Goal: Task Accomplishment & Management: Manage account settings

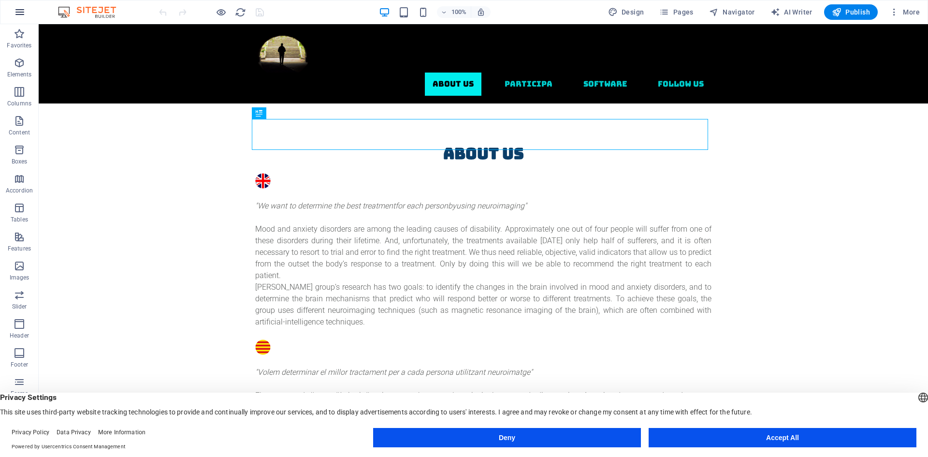
click at [13, 15] on button "button" at bounding box center [19, 11] width 23 height 23
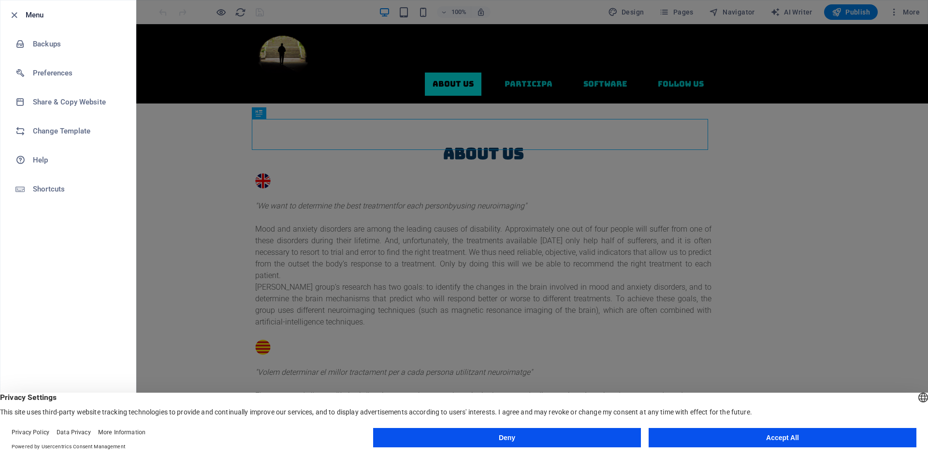
click at [720, 447] on button "Accept All" at bounding box center [783, 437] width 268 height 19
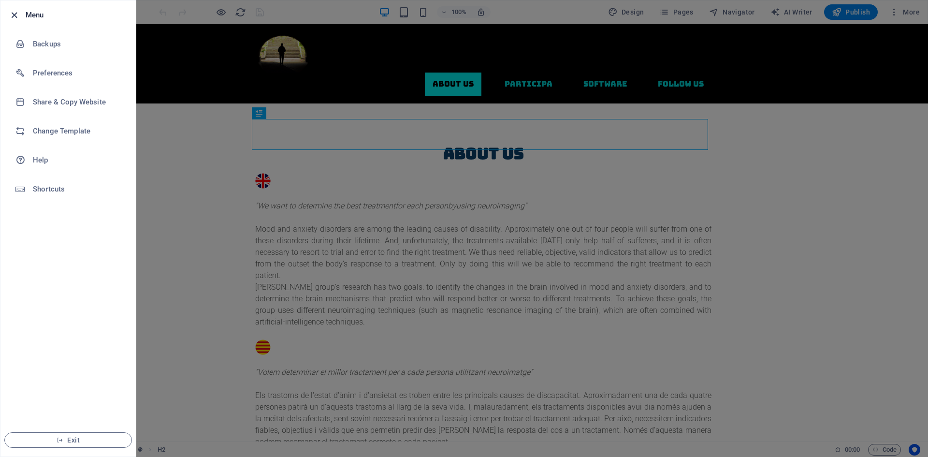
click at [11, 10] on icon "button" at bounding box center [14, 15] width 11 height 11
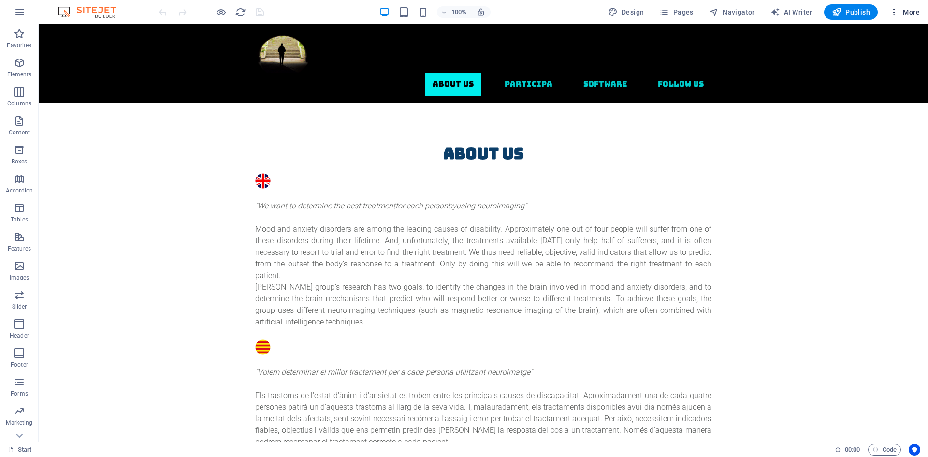
click at [914, 10] on span "More" at bounding box center [904, 12] width 30 height 10
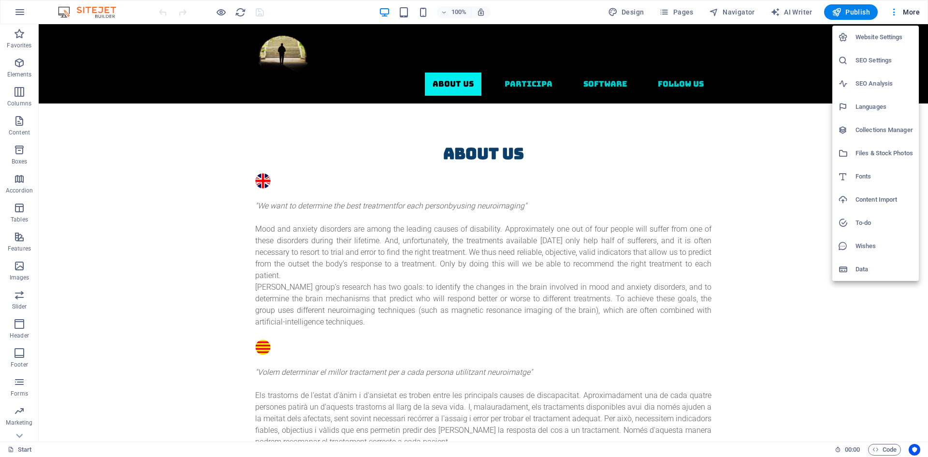
click at [872, 36] on h6 "Website Settings" at bounding box center [884, 37] width 58 height 12
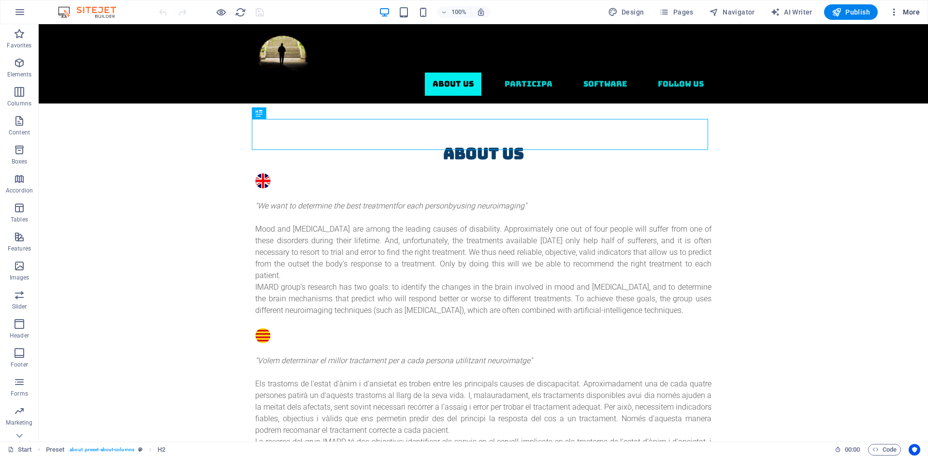
click at [910, 14] on span "More" at bounding box center [904, 12] width 30 height 10
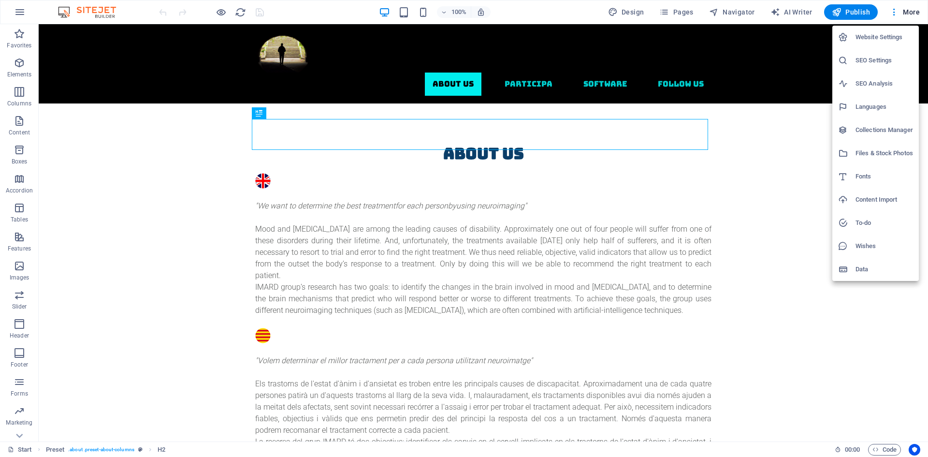
click at [891, 38] on h6 "Website Settings" at bounding box center [884, 37] width 58 height 12
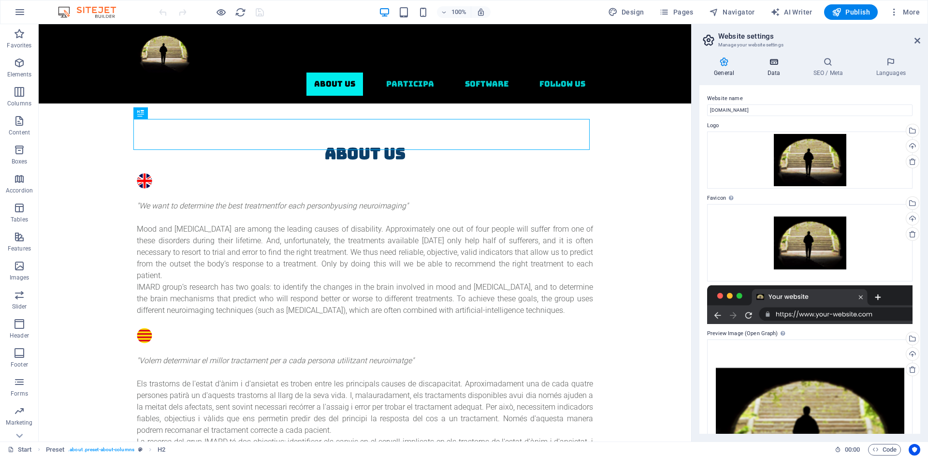
click at [777, 64] on icon at bounding box center [773, 62] width 42 height 10
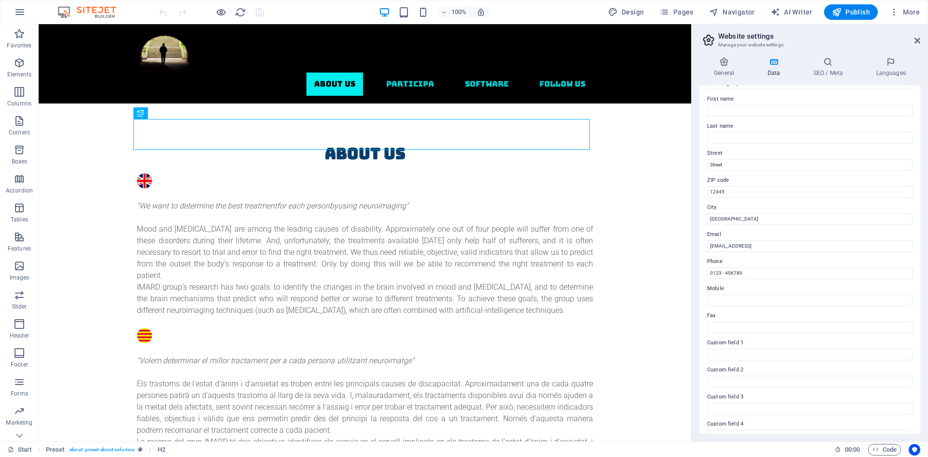
scroll to position [116, 0]
click at [834, 68] on h4 "SEO / Meta" at bounding box center [829, 67] width 63 height 20
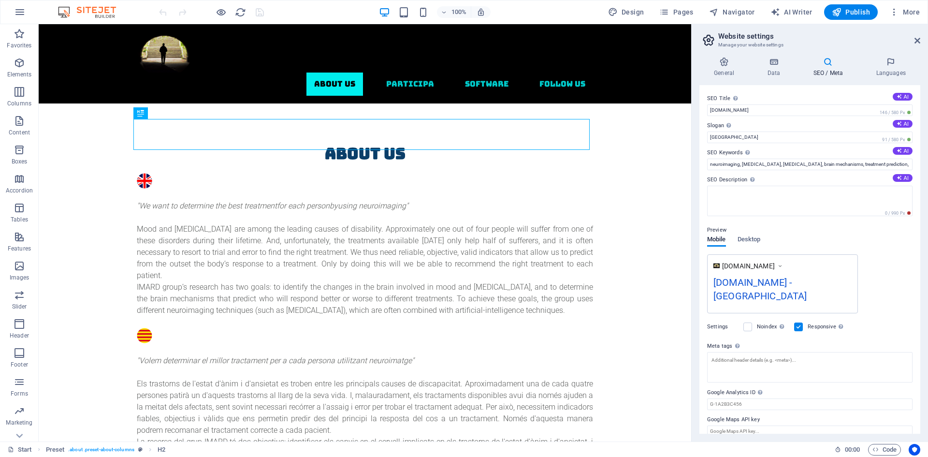
click at [921, 38] on aside "Website settings Manage your website settings General Data SEO / Meta Languages…" at bounding box center [809, 232] width 237 height 417
click at [916, 41] on icon at bounding box center [917, 41] width 6 height 8
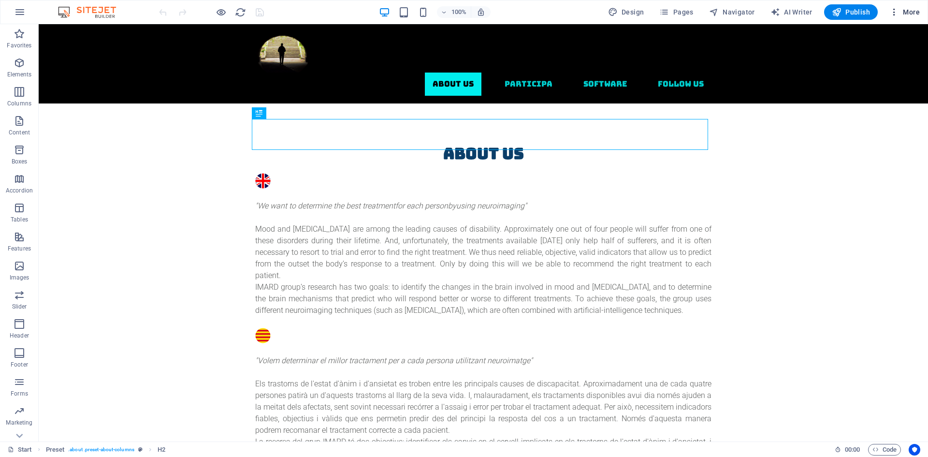
click at [913, 14] on span "More" at bounding box center [904, 12] width 30 height 10
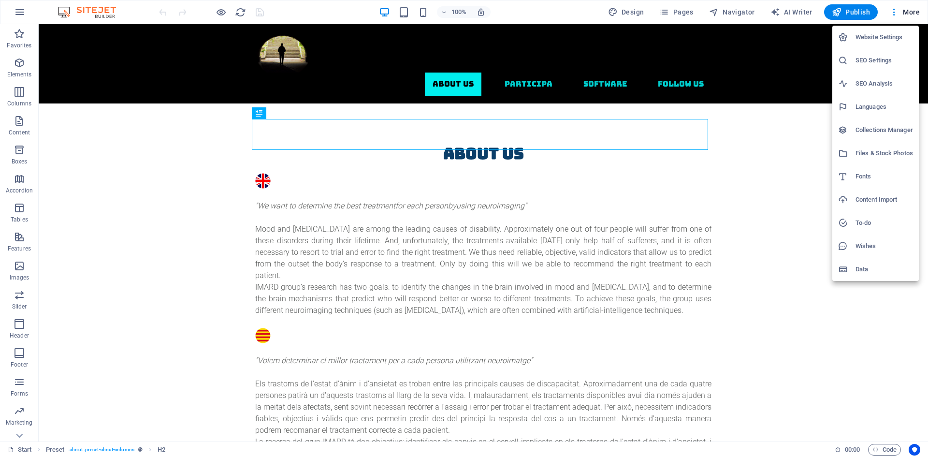
click at [14, 13] on div at bounding box center [464, 228] width 928 height 457
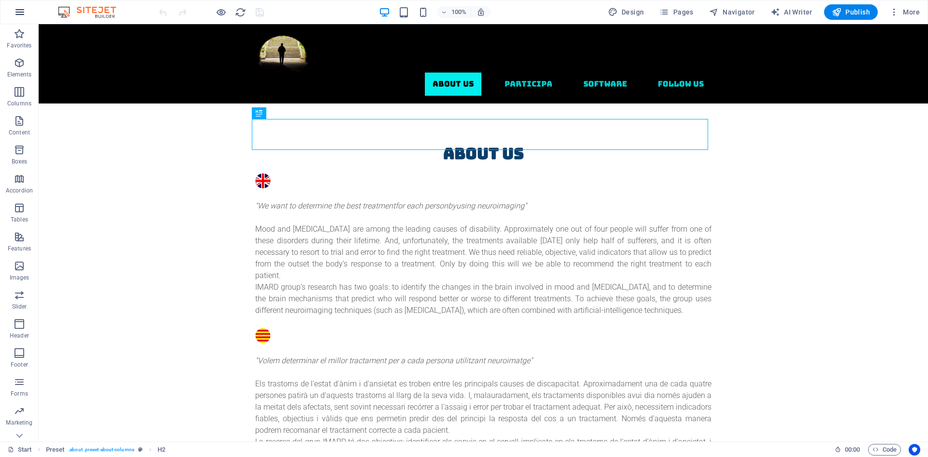
click at [22, 13] on icon "button" at bounding box center [20, 12] width 12 height 12
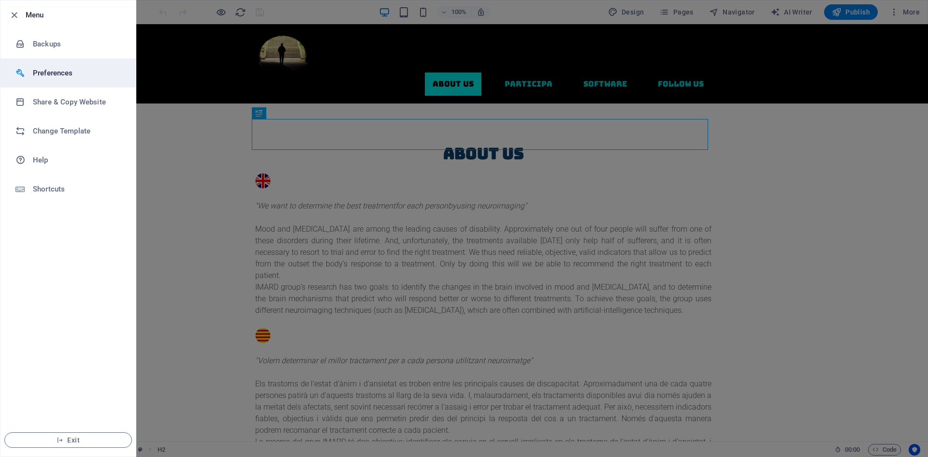
click at [55, 75] on h6 "Preferences" at bounding box center [77, 73] width 89 height 12
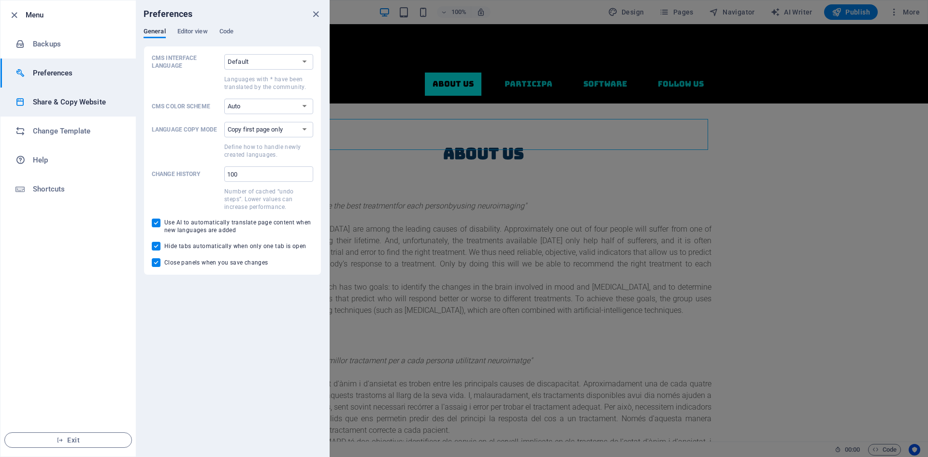
click at [53, 100] on h6 "Share & Copy Website" at bounding box center [77, 102] width 89 height 12
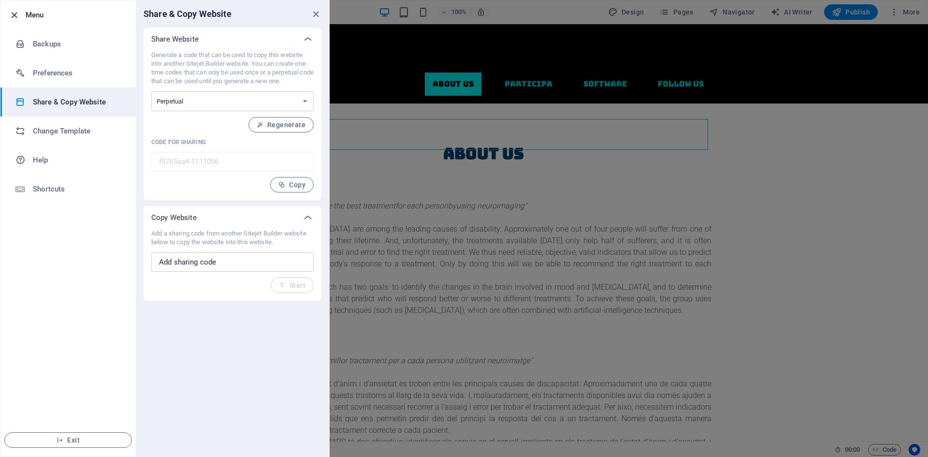
click at [12, 13] on icon "button" at bounding box center [14, 15] width 11 height 11
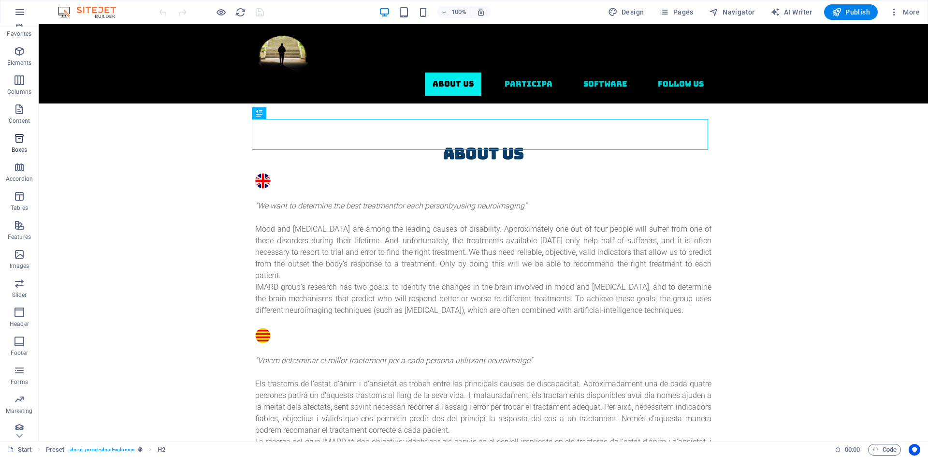
scroll to position [18, 0]
click at [862, 10] on span "Publish" at bounding box center [851, 12] width 38 height 10
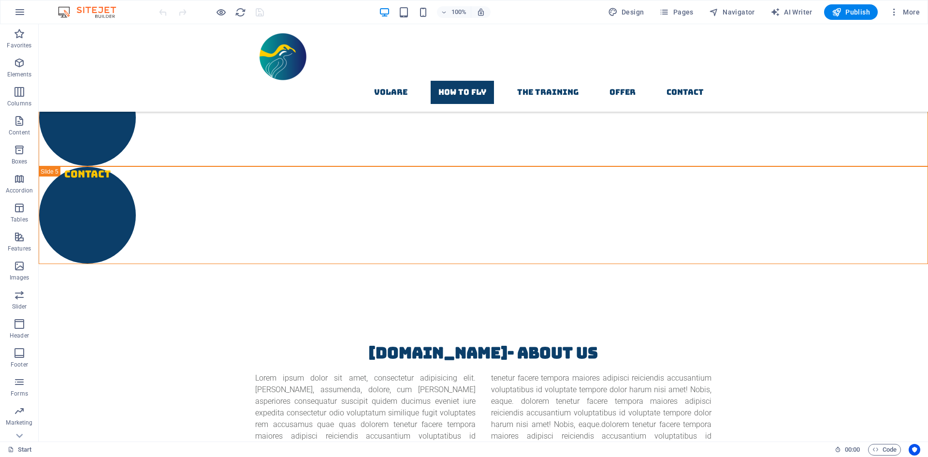
scroll to position [1123, 0]
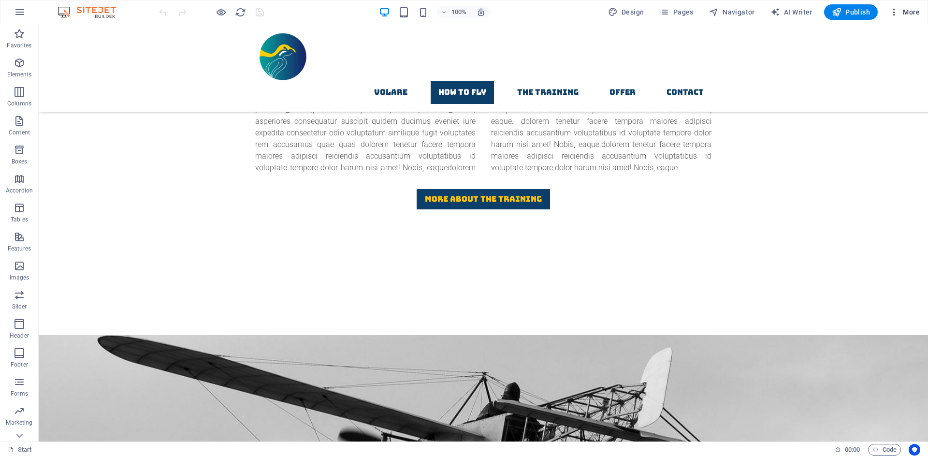
click at [912, 12] on span "More" at bounding box center [904, 12] width 30 height 10
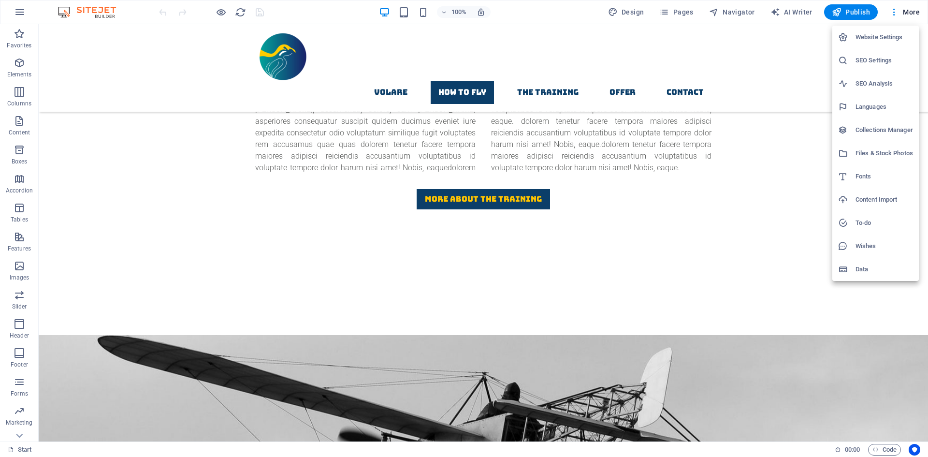
click at [23, 436] on div at bounding box center [464, 228] width 928 height 457
